Goal: Task Accomplishment & Management: Manage account settings

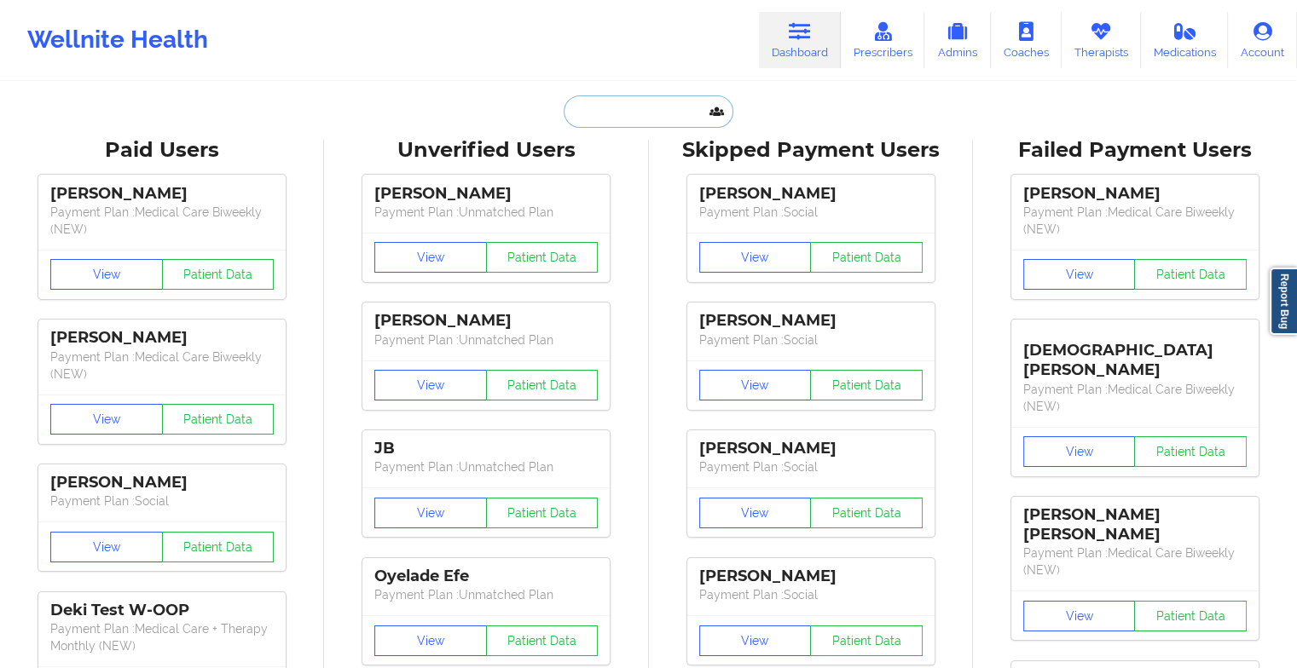
click at [639, 119] on input "text" at bounding box center [648, 111] width 169 height 32
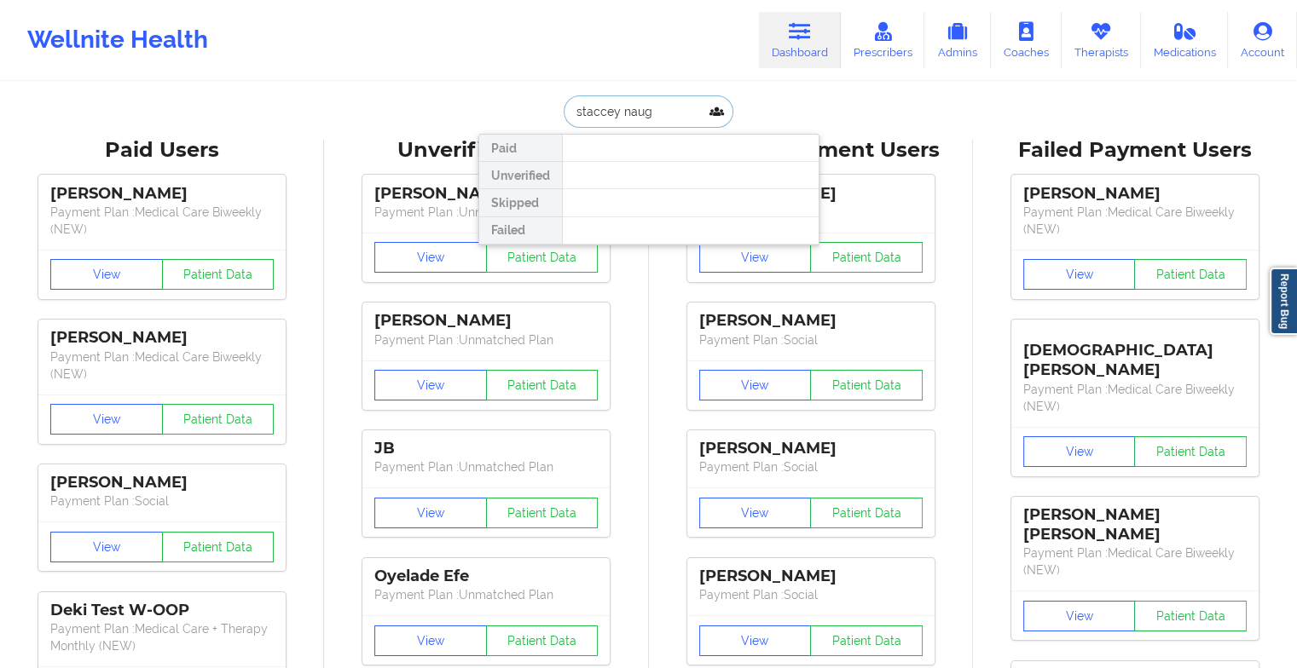
type input "[PERSON_NAME]"
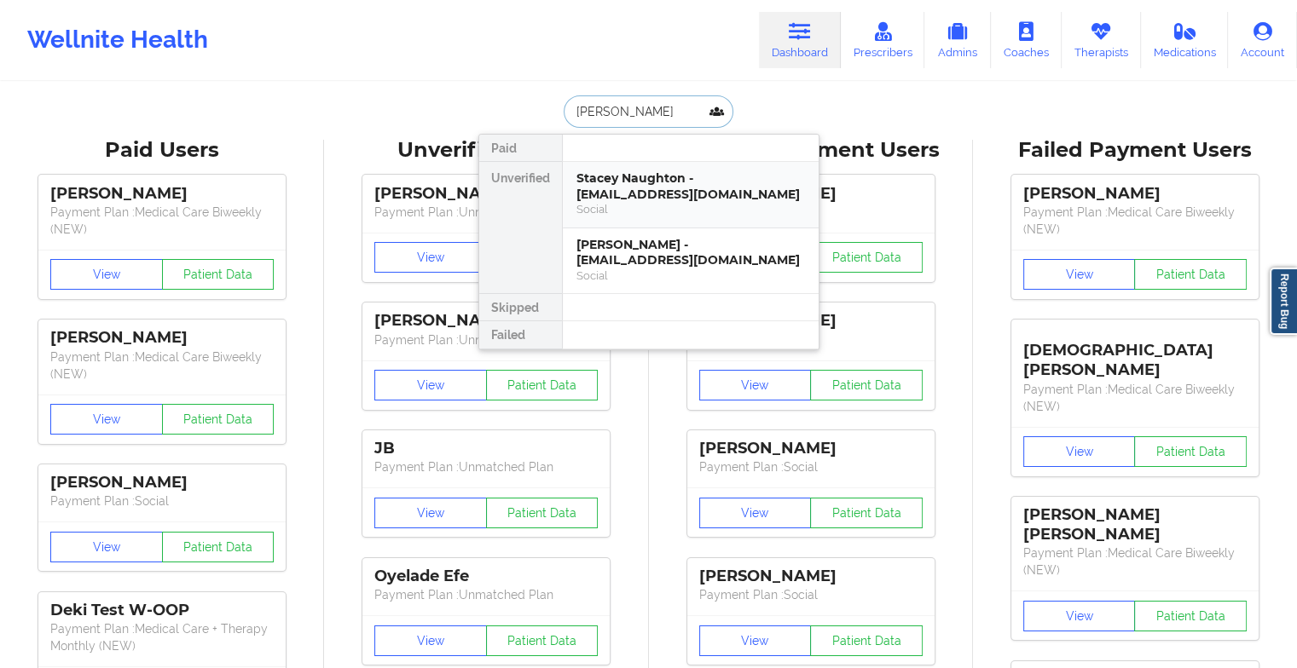
click at [641, 188] on div "Stacey Naughton - [EMAIL_ADDRESS][DOMAIN_NAME]" at bounding box center [690, 187] width 229 height 32
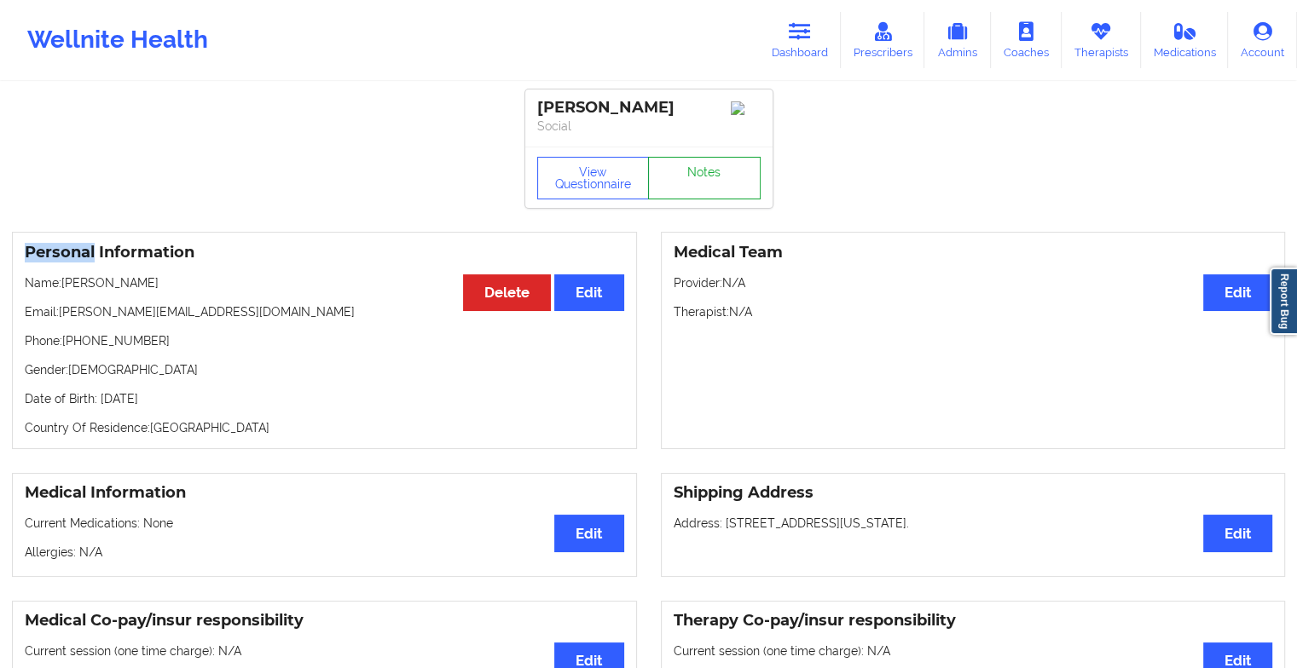
drag, startPoint x: 641, startPoint y: 188, endPoint x: 688, endPoint y: 188, distance: 46.9
click at [688, 188] on link "Notes" at bounding box center [704, 178] width 113 height 43
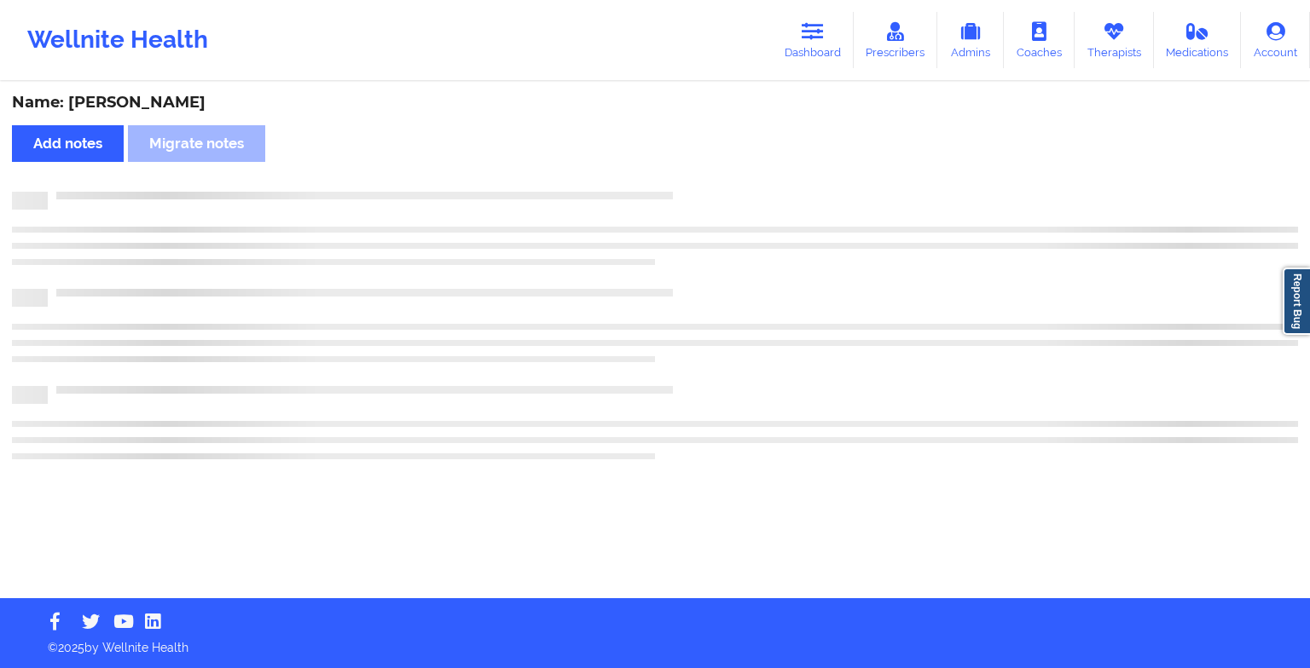
click at [688, 188] on div "Name: [PERSON_NAME] Add notes Migrate notes" at bounding box center [655, 341] width 1310 height 515
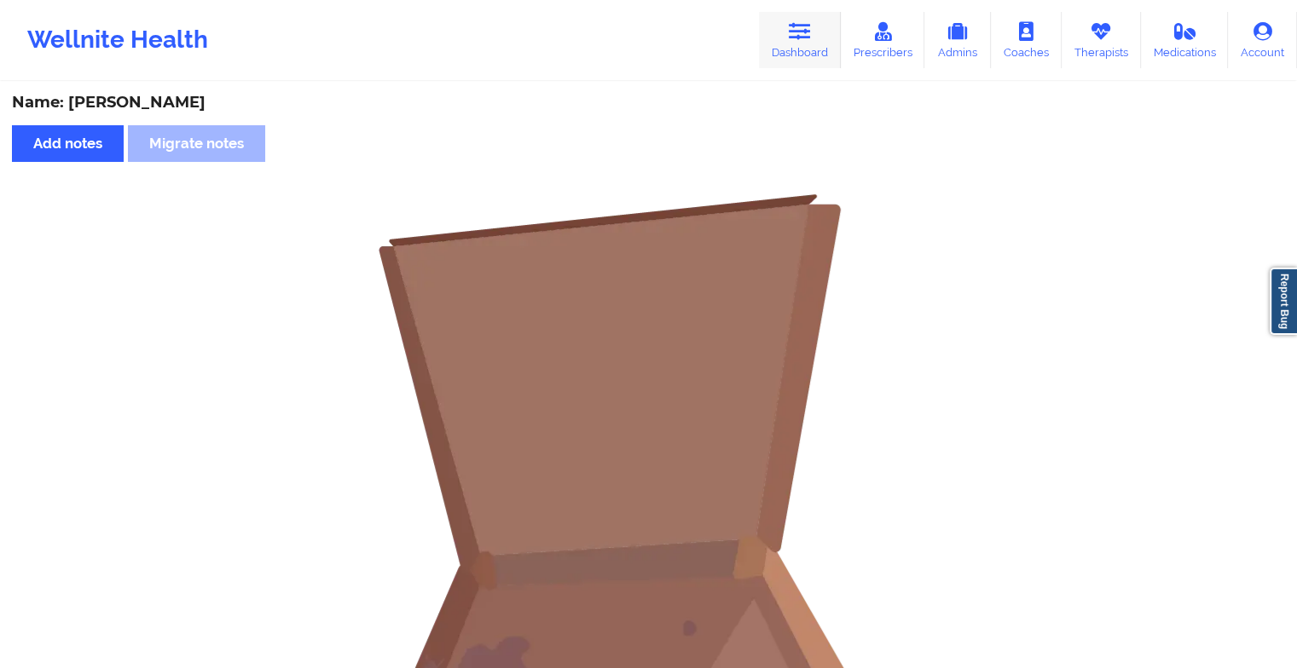
click at [816, 32] on link "Dashboard" at bounding box center [800, 40] width 82 height 56
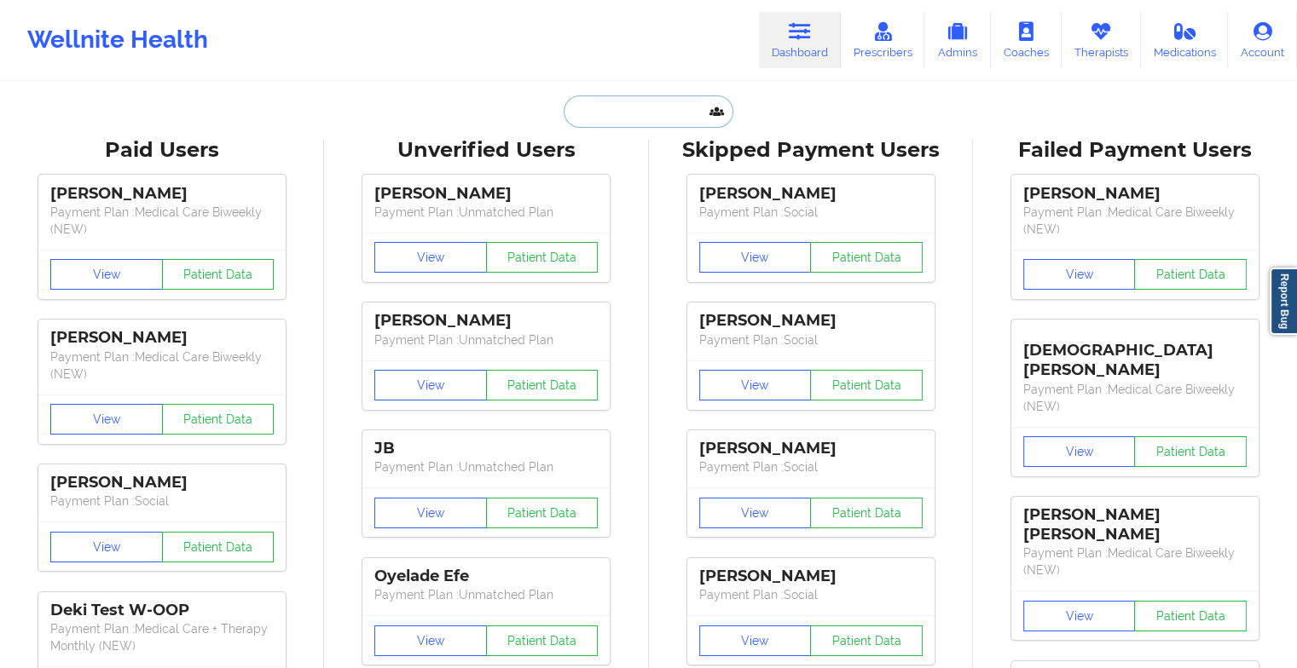
click at [654, 109] on input "text" at bounding box center [648, 111] width 169 height 32
type input "s"
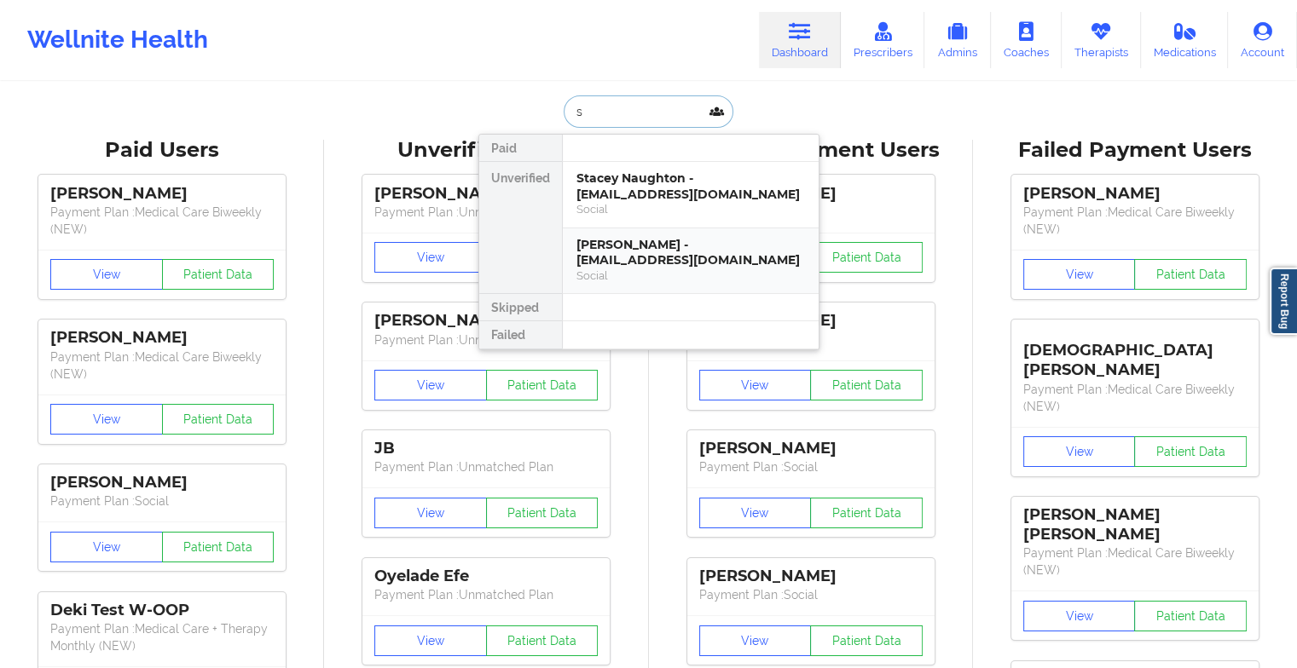
click at [645, 263] on div "[PERSON_NAME] - [EMAIL_ADDRESS][DOMAIN_NAME]" at bounding box center [690, 253] width 229 height 32
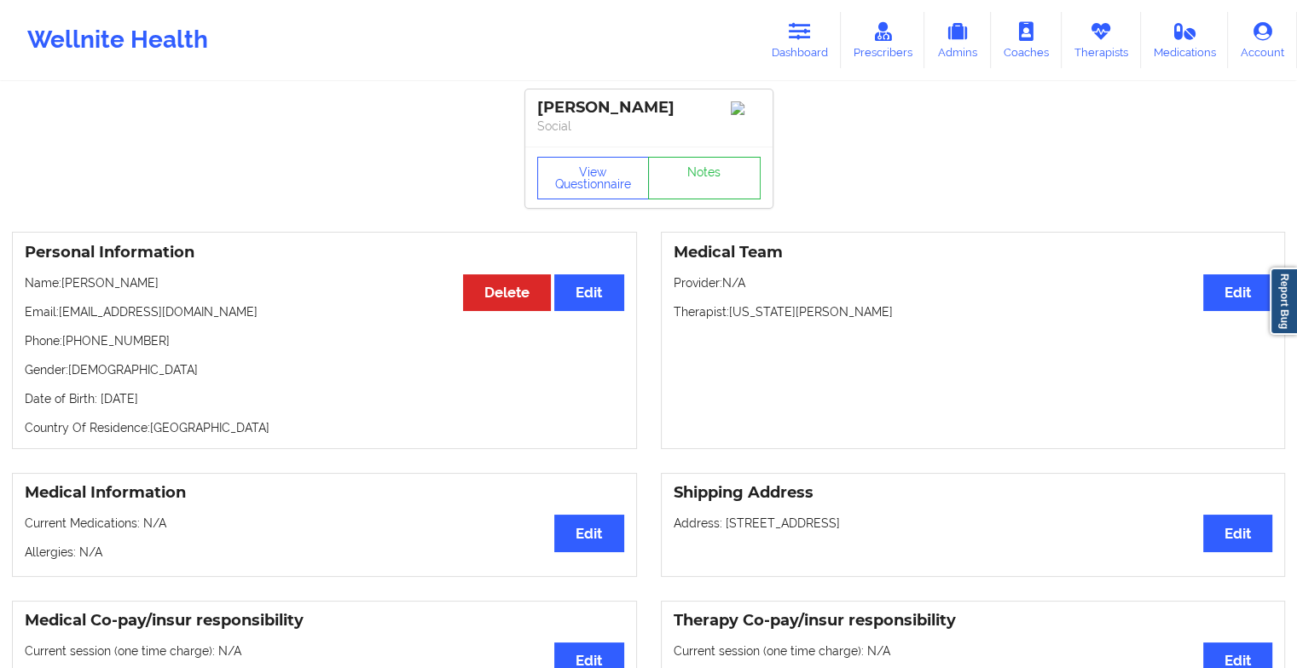
click at [701, 166] on div "View Questionnaire Notes" at bounding box center [648, 178] width 223 height 43
click at [701, 166] on link "Notes" at bounding box center [704, 178] width 113 height 43
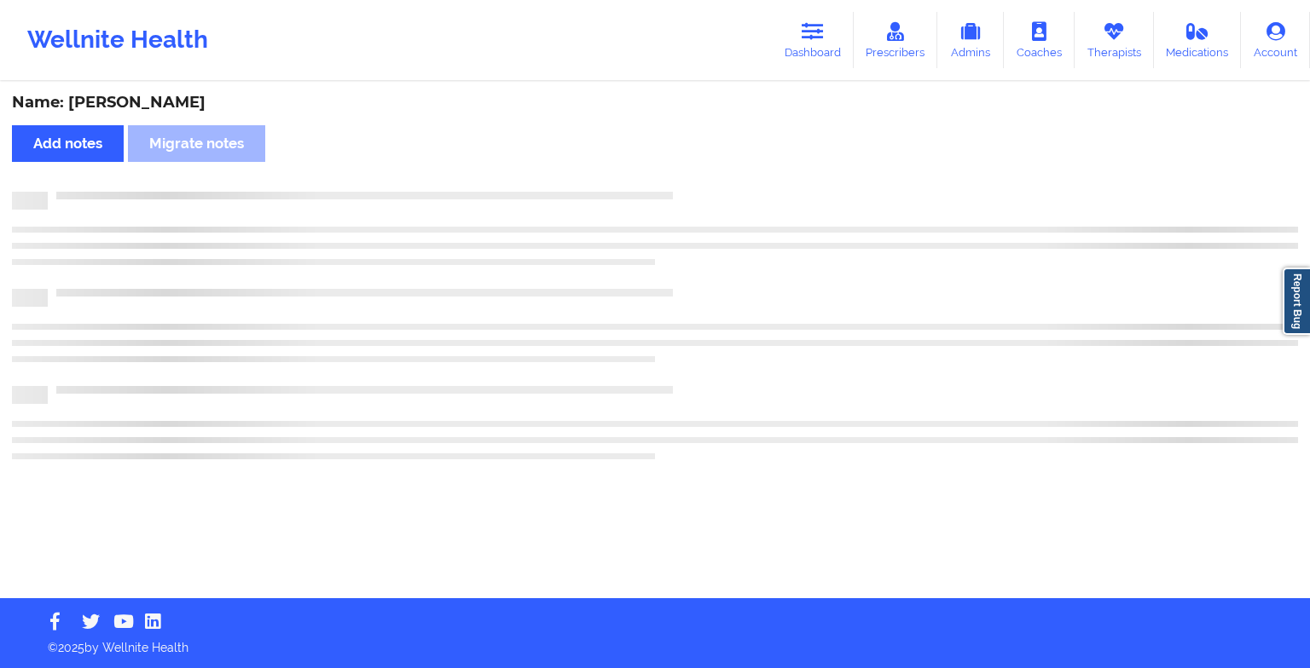
click at [701, 166] on div "Name: [PERSON_NAME] Add notes Migrate notes" at bounding box center [655, 341] width 1310 height 515
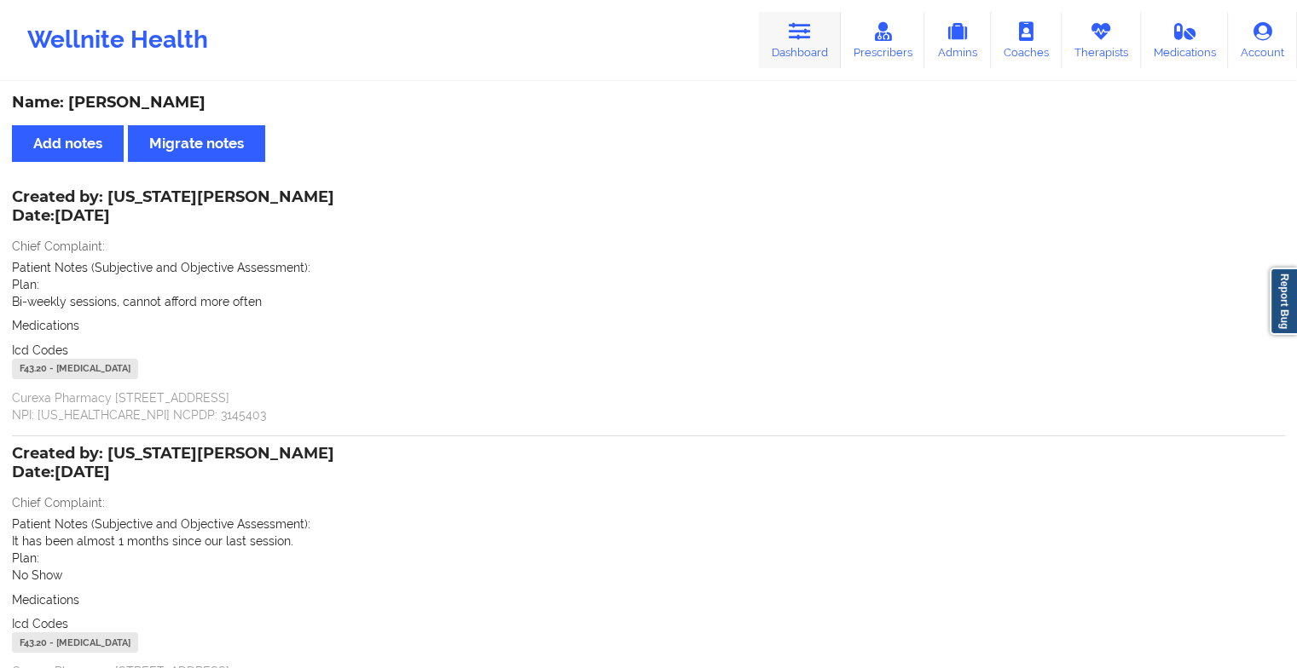
click at [785, 21] on link "Dashboard" at bounding box center [800, 40] width 82 height 56
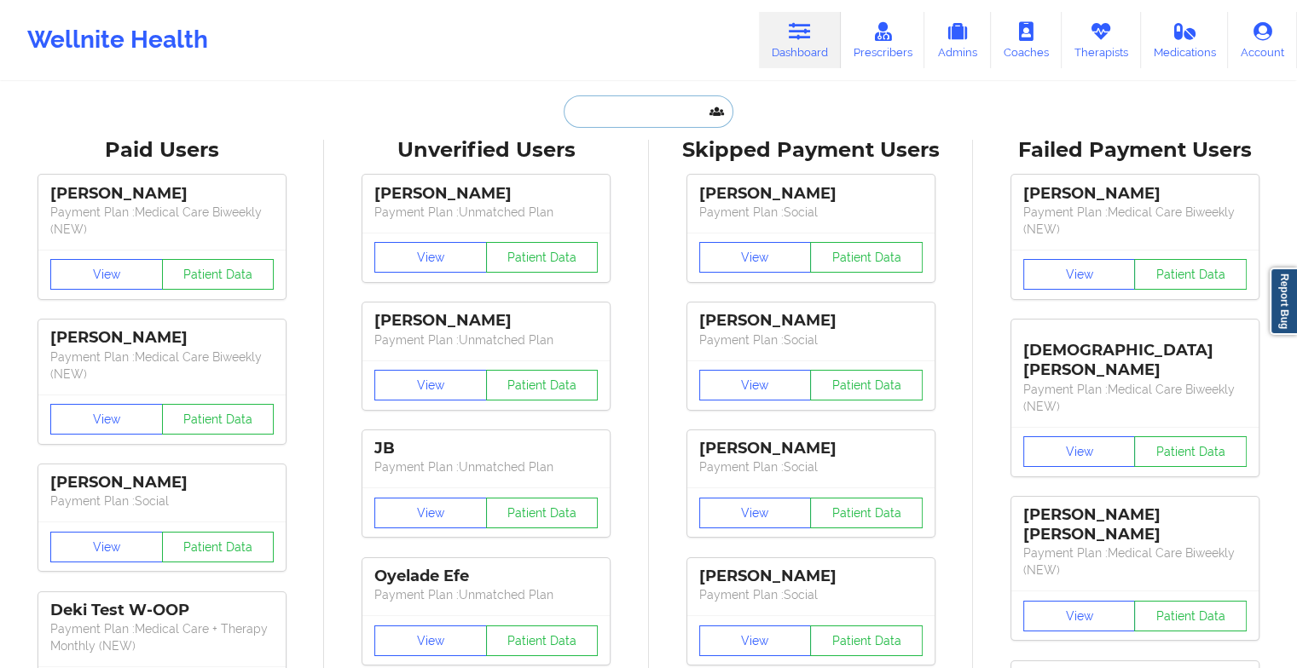
click at [628, 119] on input "text" at bounding box center [648, 111] width 169 height 32
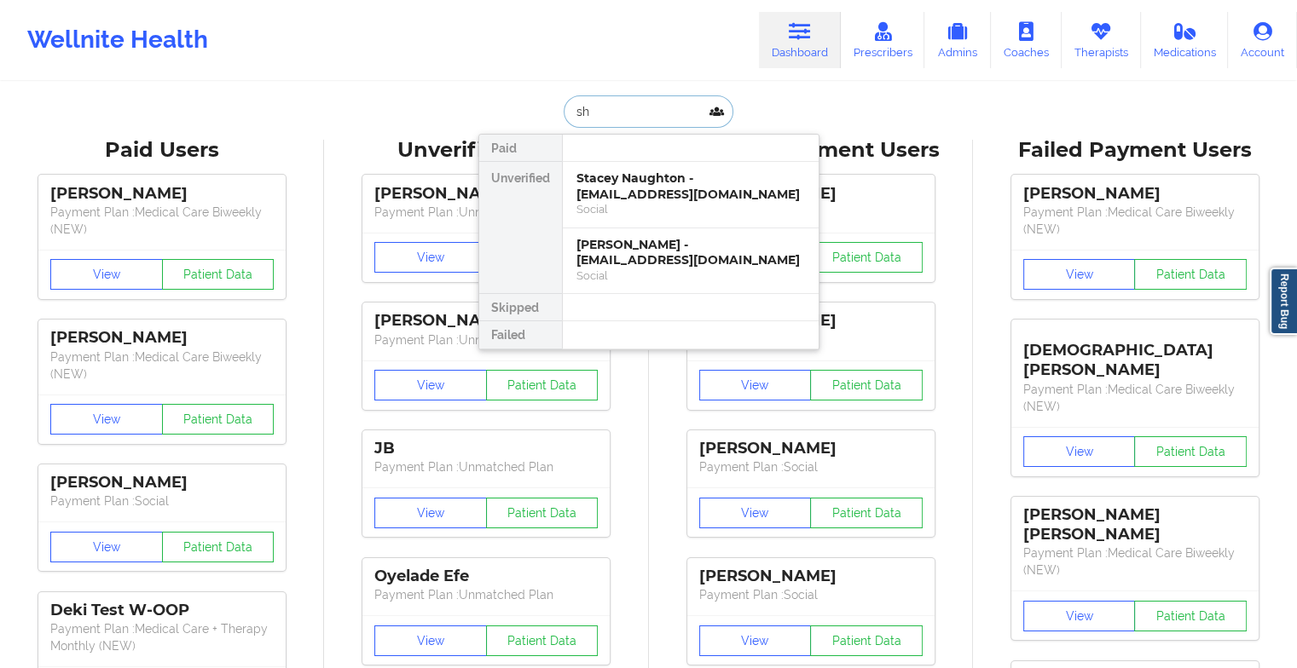
type input "s"
type input "virgin"
click at [634, 167] on div "Stacey Naughton - [EMAIL_ADDRESS][DOMAIN_NAME] Social" at bounding box center [691, 195] width 256 height 67
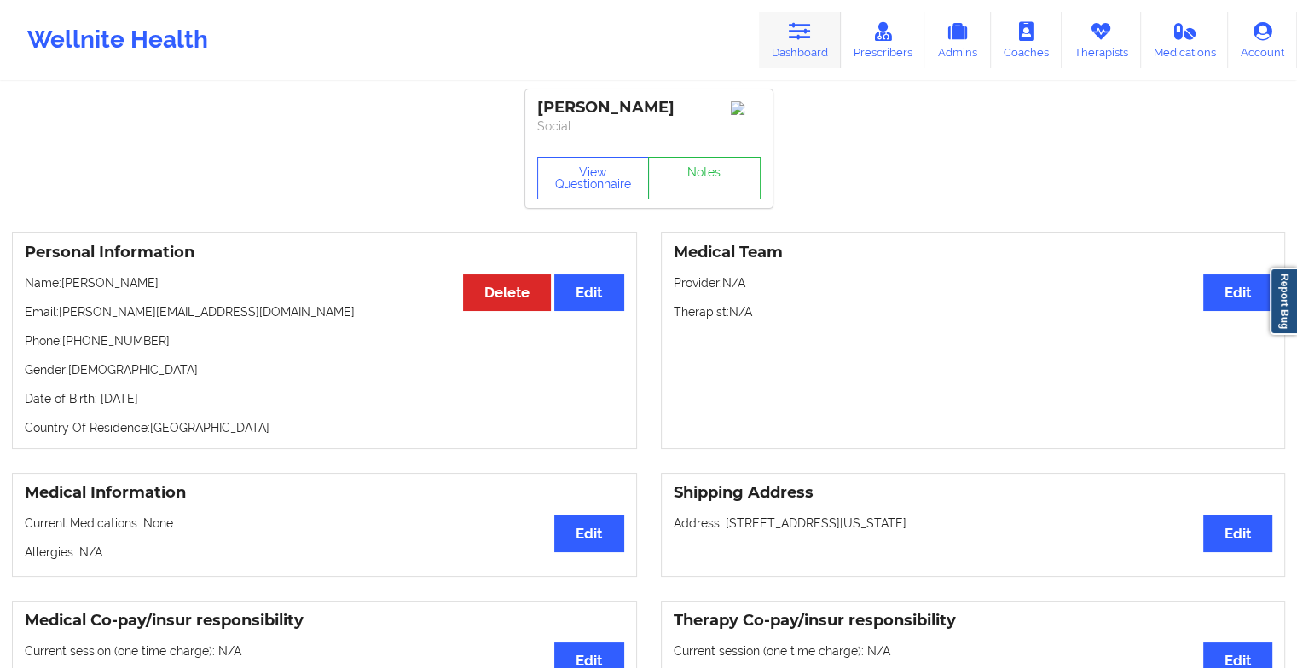
click at [778, 50] on link "Dashboard" at bounding box center [800, 40] width 82 height 56
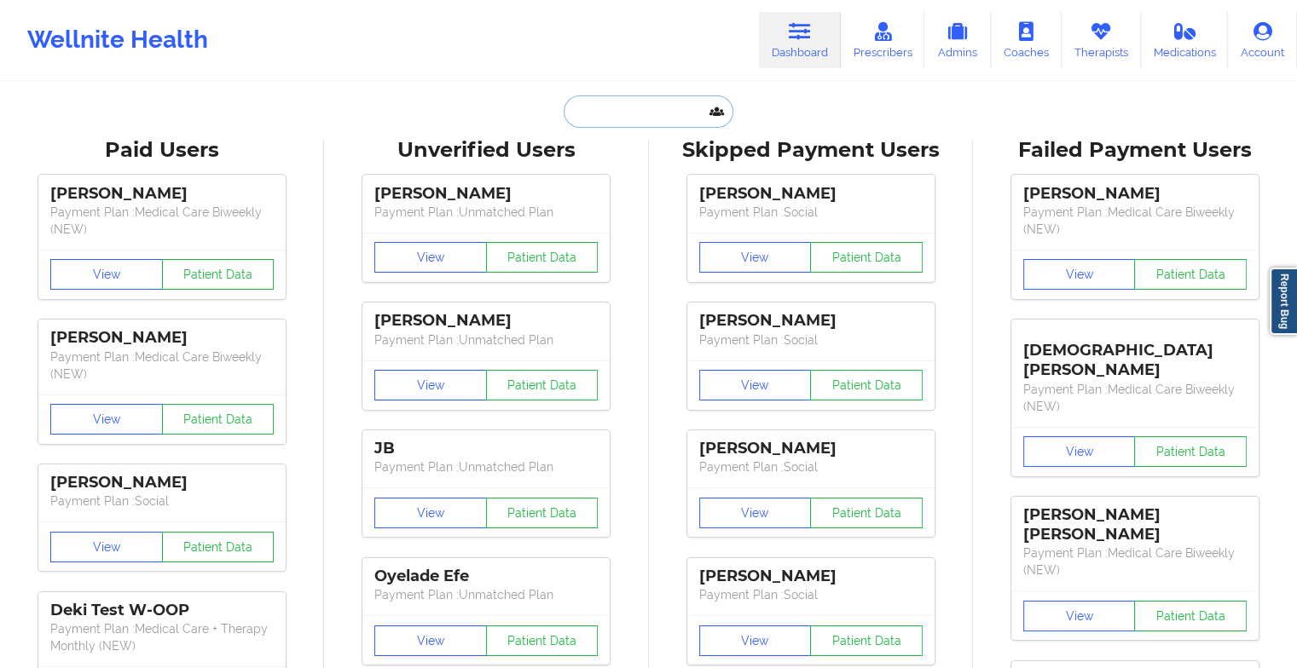
click at [617, 106] on input "text" at bounding box center [648, 111] width 169 height 32
type input "s"
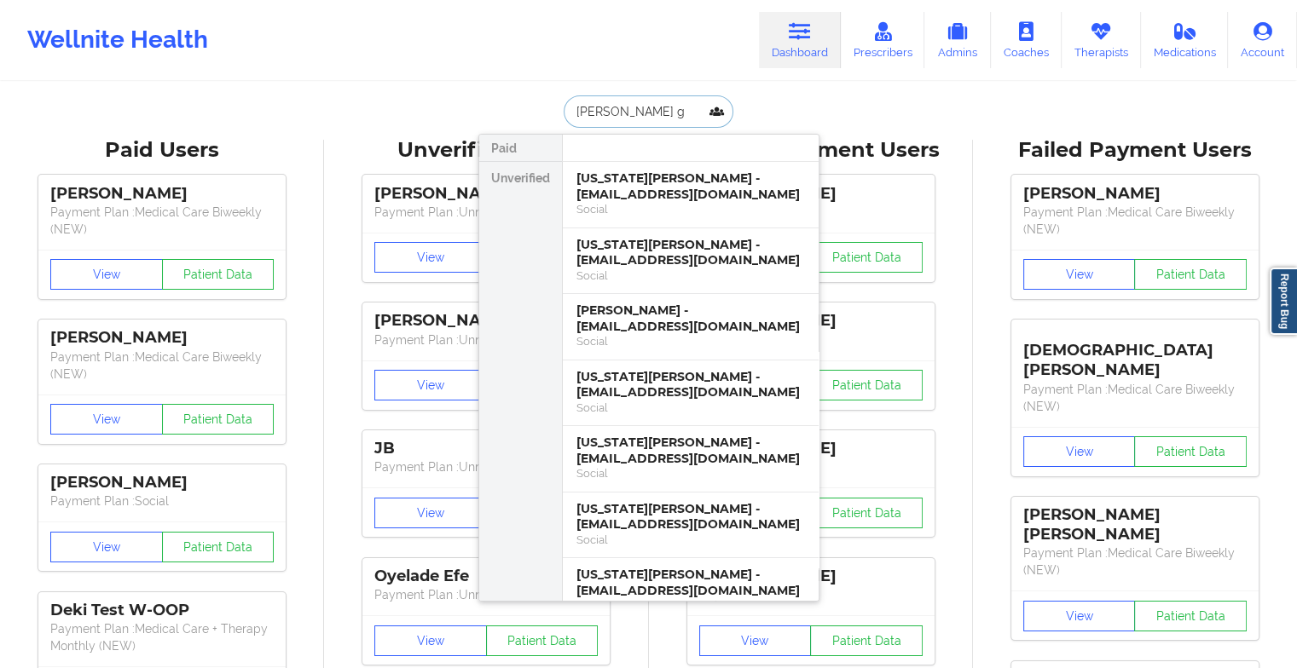
type input "[PERSON_NAME] ga"
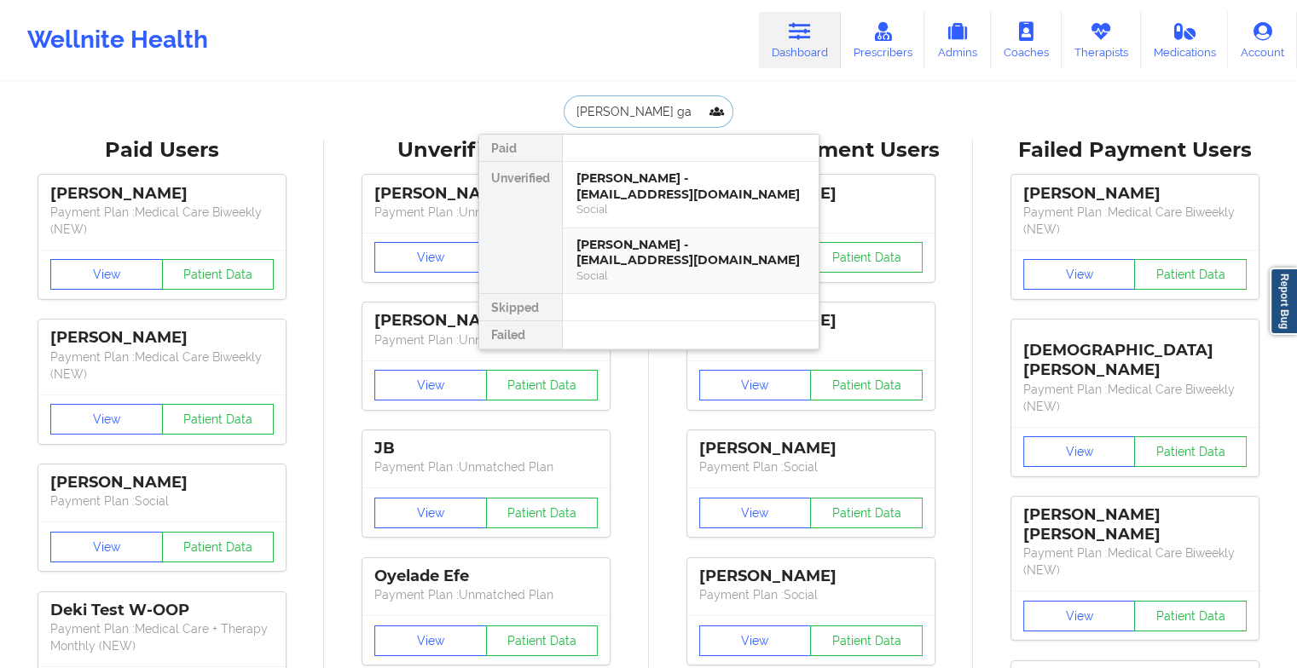
click at [643, 263] on div "[PERSON_NAME] - [EMAIL_ADDRESS][DOMAIN_NAME]" at bounding box center [690, 253] width 229 height 32
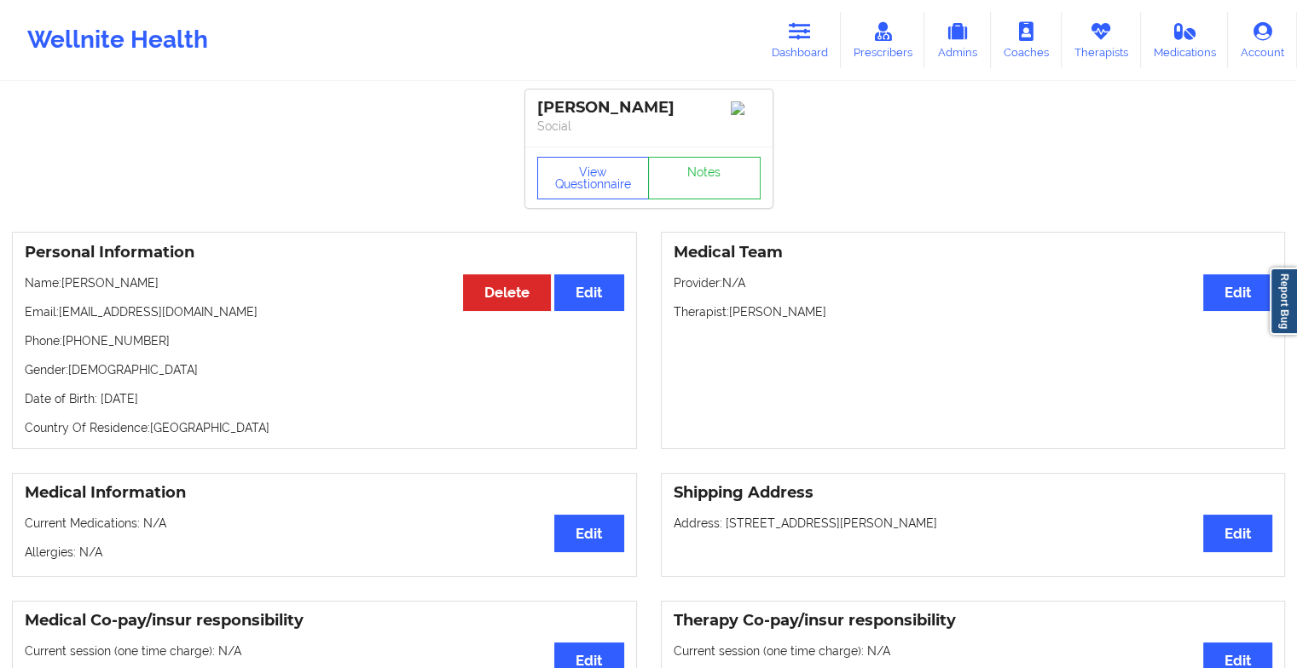
click at [704, 158] on div "View Questionnaire Notes" at bounding box center [648, 177] width 247 height 61
drag, startPoint x: 704, startPoint y: 158, endPoint x: 703, endPoint y: 182, distance: 23.9
click at [703, 182] on link "Notes" at bounding box center [704, 178] width 113 height 43
